Goal: Transaction & Acquisition: Purchase product/service

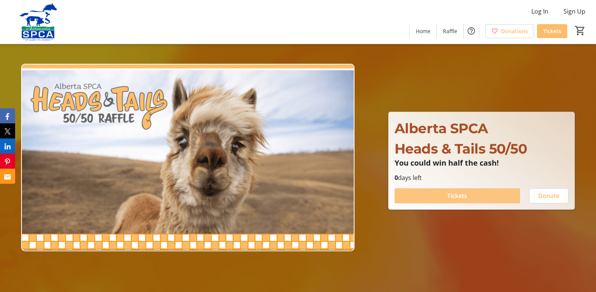
click at [432, 195] on span at bounding box center [456, 196] width 125 height 18
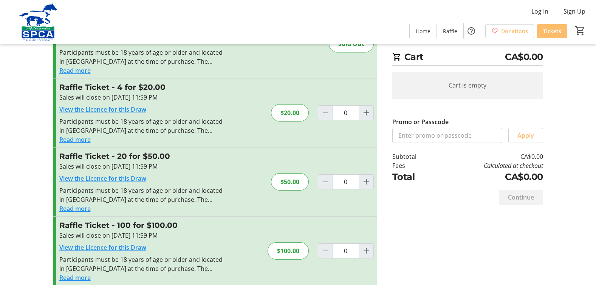
scroll to position [56, 0]
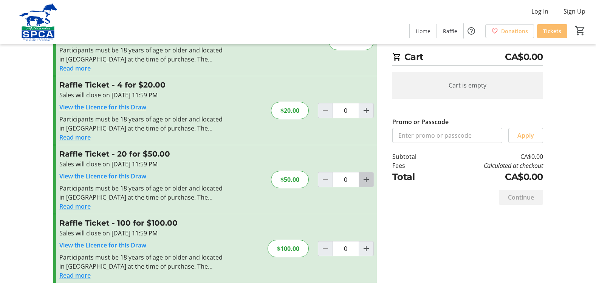
click at [366, 179] on mat-icon "Increment by one" at bounding box center [365, 179] width 9 height 9
type input "1"
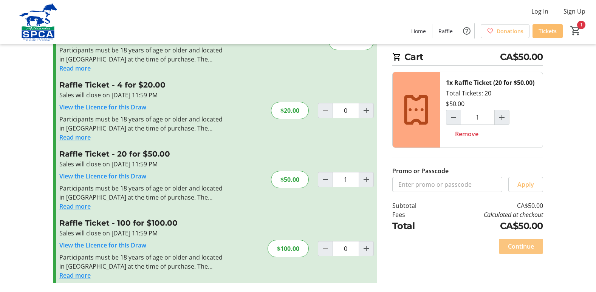
click at [524, 248] on span "Continue" at bounding box center [521, 246] width 26 height 9
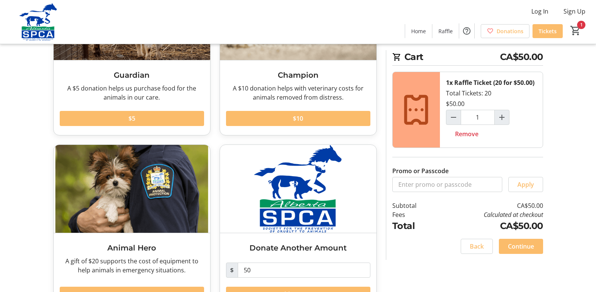
scroll to position [142, 0]
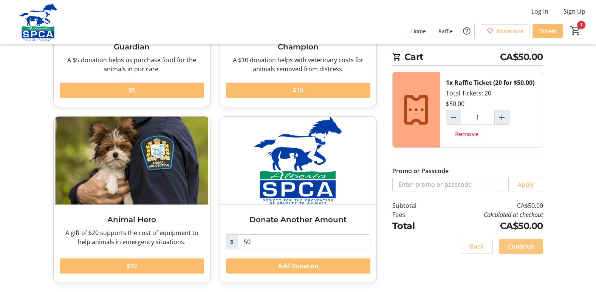
click at [527, 244] on span "Continue" at bounding box center [521, 246] width 26 height 9
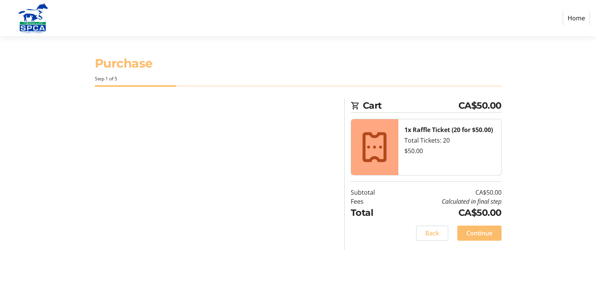
select select "CA"
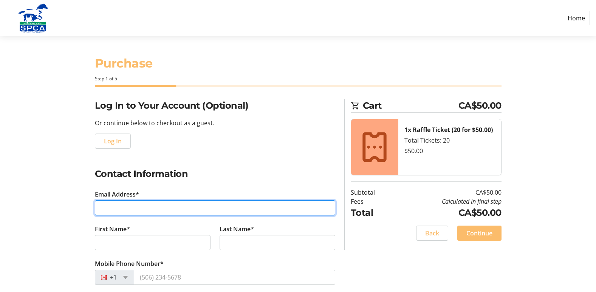
click at [179, 208] on input "Email Address*" at bounding box center [215, 208] width 240 height 15
type input "[EMAIL_ADDRESS][PERSON_NAME][DOMAIN_NAME]"
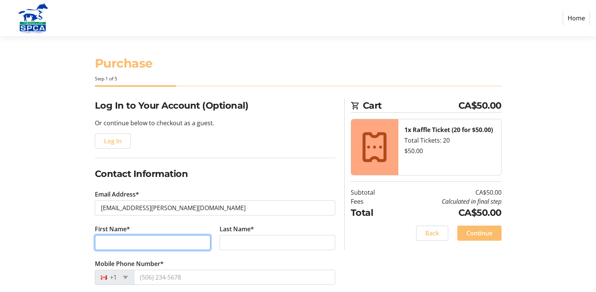
type input "[PERSON_NAME]"
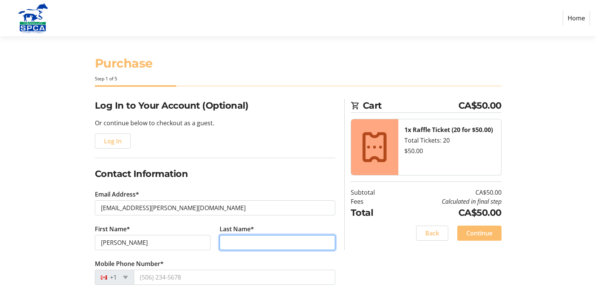
type input "[PERSON_NAME]"
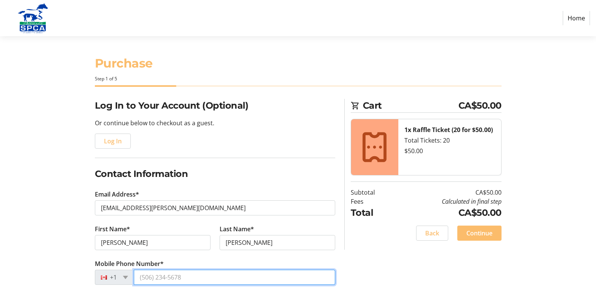
type input "[PHONE_NUMBER]"
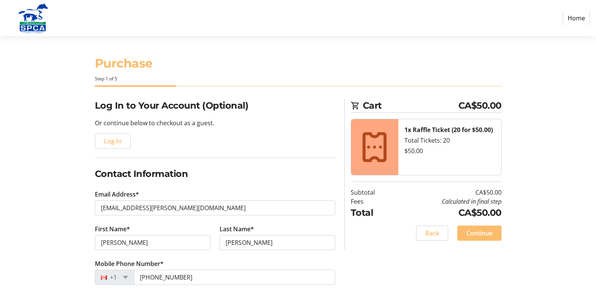
type input "6 Castella Cres"
type input "Red Deer"
select select "AB"
type input "T4P 0L4"
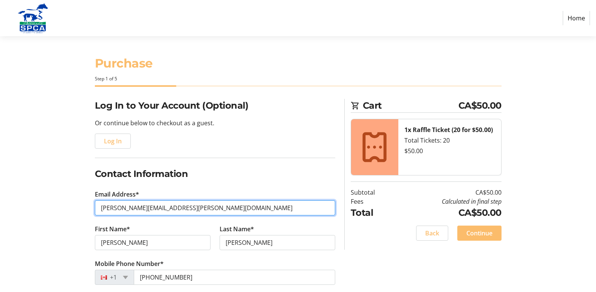
drag, startPoint x: 214, startPoint y: 209, endPoint x: 91, endPoint y: 204, distance: 123.2
click at [91, 204] on div "Log In to Your Account (Optional) Or continue below to checkout as a guest. Log…" at bounding box center [214, 289] width 249 height 380
type input "[EMAIL_ADDRESS][PERSON_NAME][DOMAIN_NAME]"
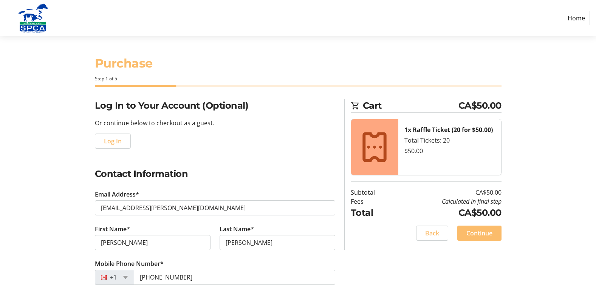
click at [43, 204] on section "Purchase Step 1 of 5 Cart CA$50.00 1x Raffle Ticket (20 for $50.00) Total Ticke…" at bounding box center [298, 257] width 596 height 442
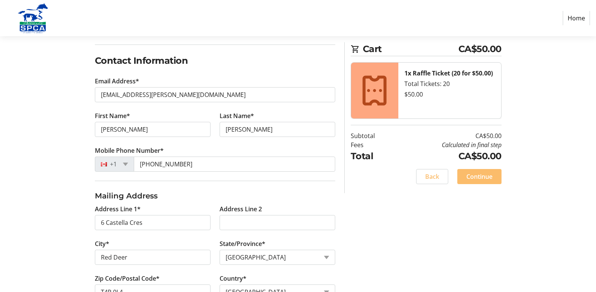
scroll to position [186, 0]
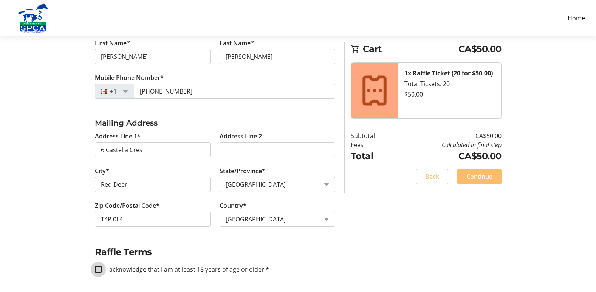
click at [100, 269] on input "I acknowledge that I am at least 18 years of age or older.*" at bounding box center [98, 269] width 7 height 7
checkbox input "true"
click at [476, 179] on span "Continue" at bounding box center [479, 176] width 26 height 9
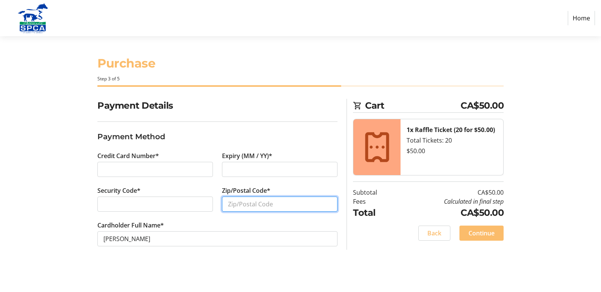
click at [243, 205] on input "Zip/Postal Code*" at bounding box center [280, 204] width 116 height 15
type input "T4P 0L4"
click at [482, 233] on span "Continue" at bounding box center [482, 233] width 26 height 9
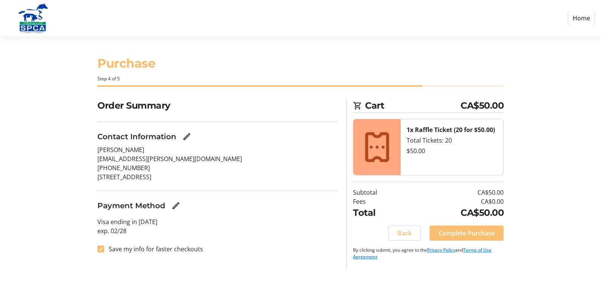
click at [457, 231] on span "Complete Purchase" at bounding box center [467, 233] width 56 height 9
